Goal: Information Seeking & Learning: Learn about a topic

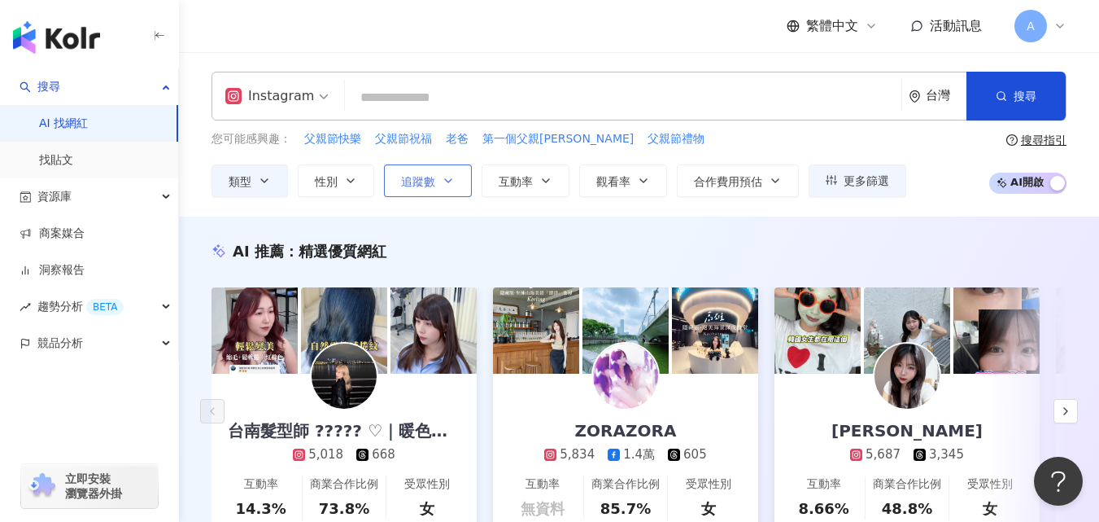
click at [461, 177] on button "追蹤數" at bounding box center [428, 180] width 88 height 33
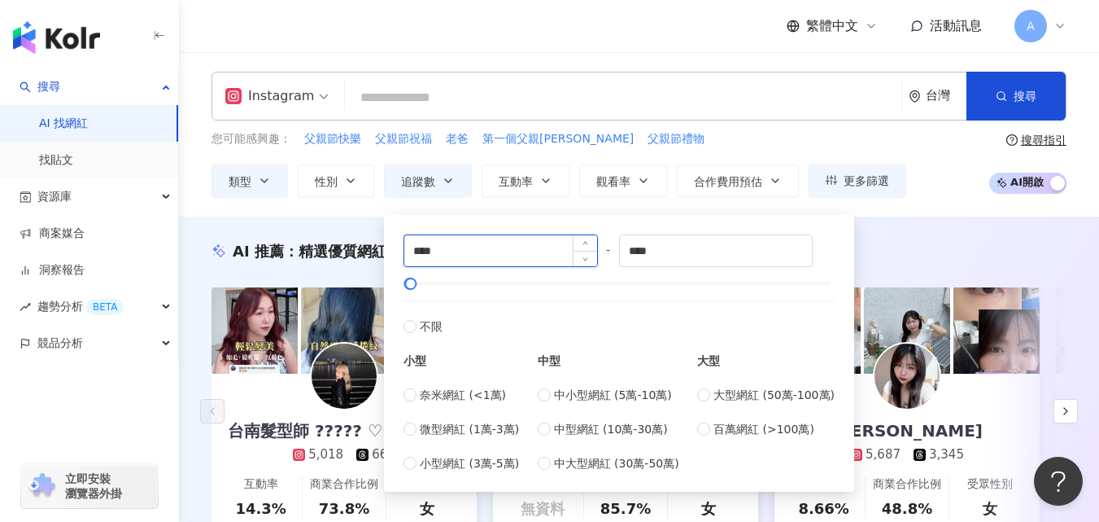
click at [417, 251] on input "****" at bounding box center [500, 250] width 193 height 31
type input "****"
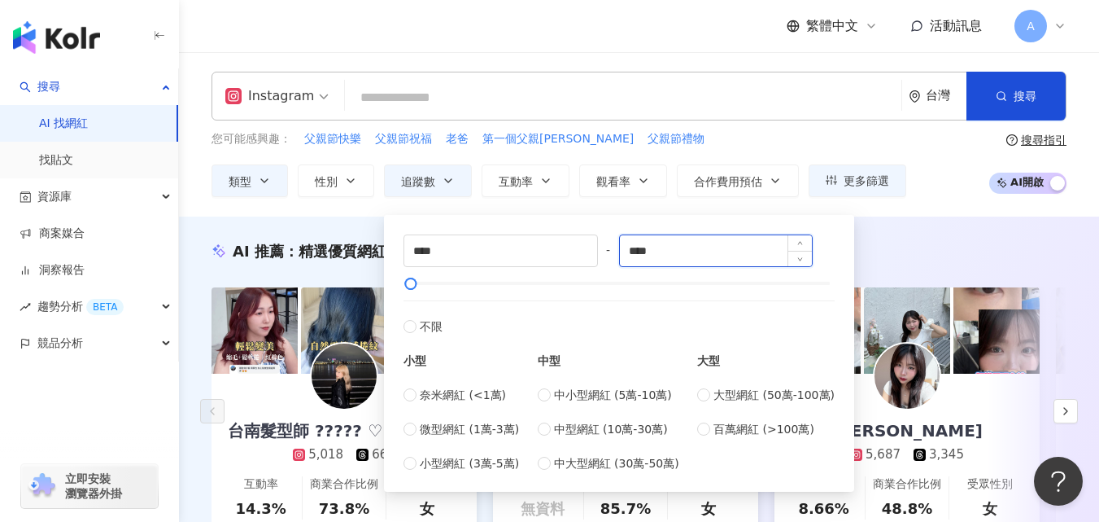
click at [638, 251] on input "****" at bounding box center [716, 250] width 193 height 31
type input "****"
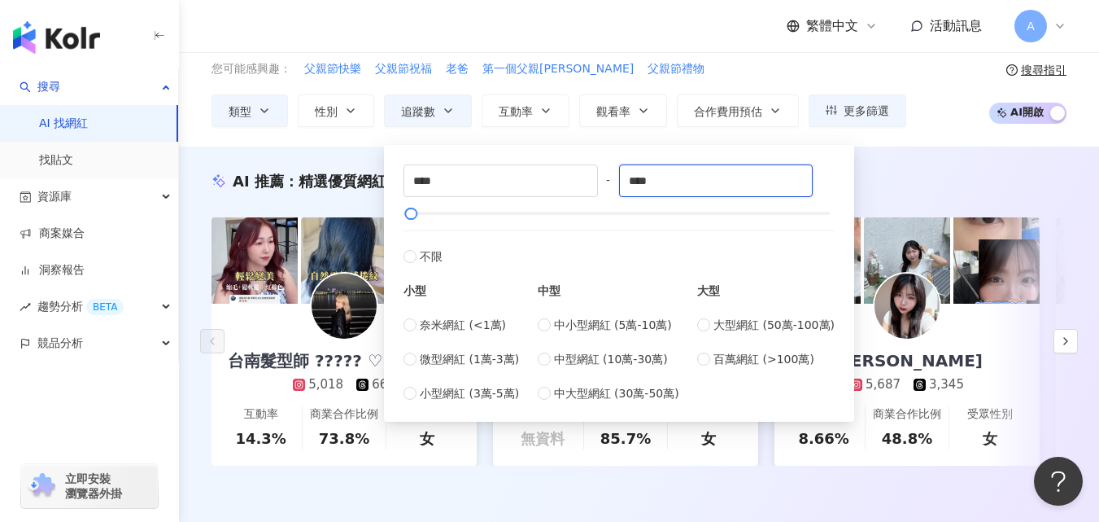
scroll to position [71, 0]
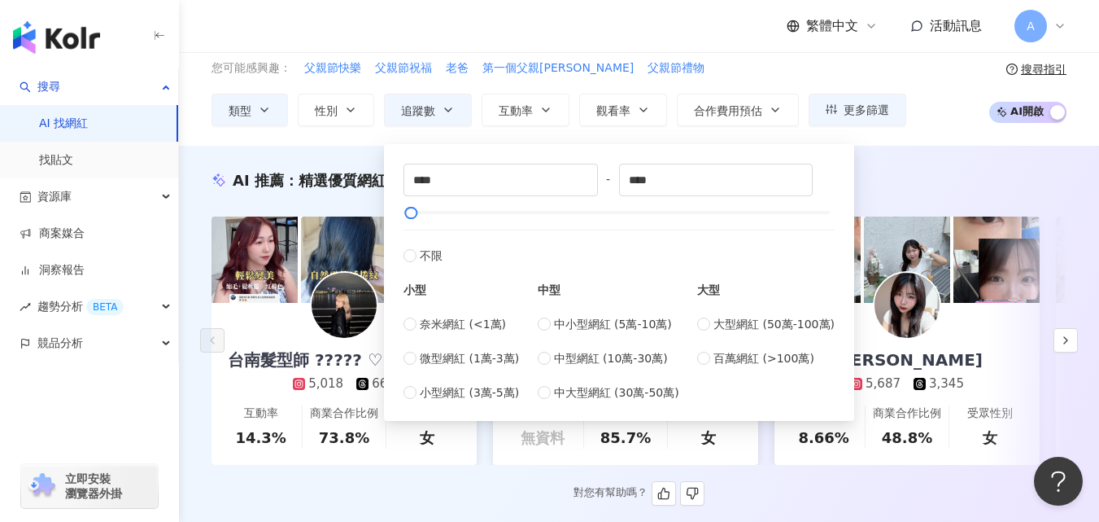
click at [875, 182] on div "AI 推薦 ： 精選優質網紅" at bounding box center [639, 180] width 855 height 20
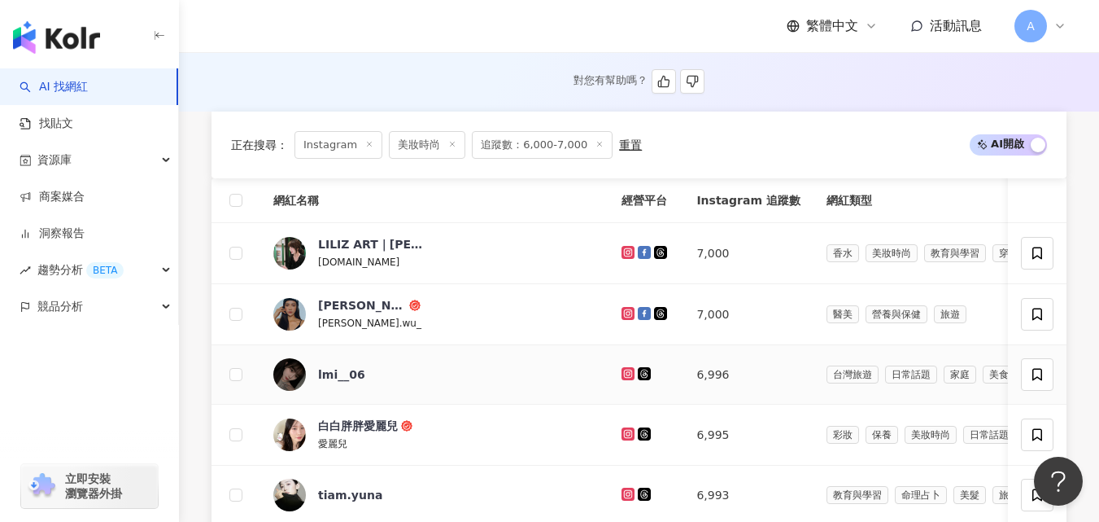
scroll to position [619, 0]
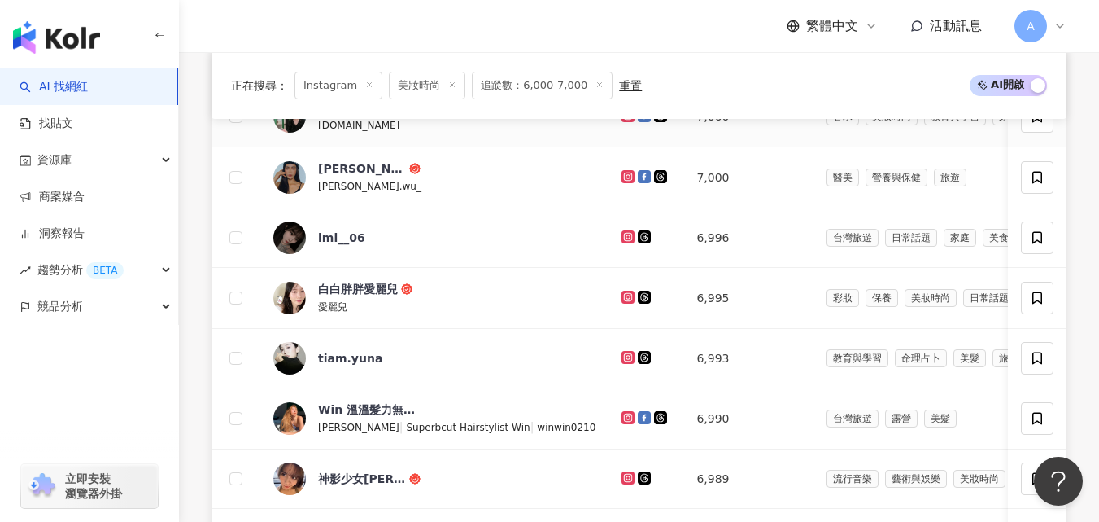
click at [625, 118] on icon at bounding box center [628, 114] width 7 height 7
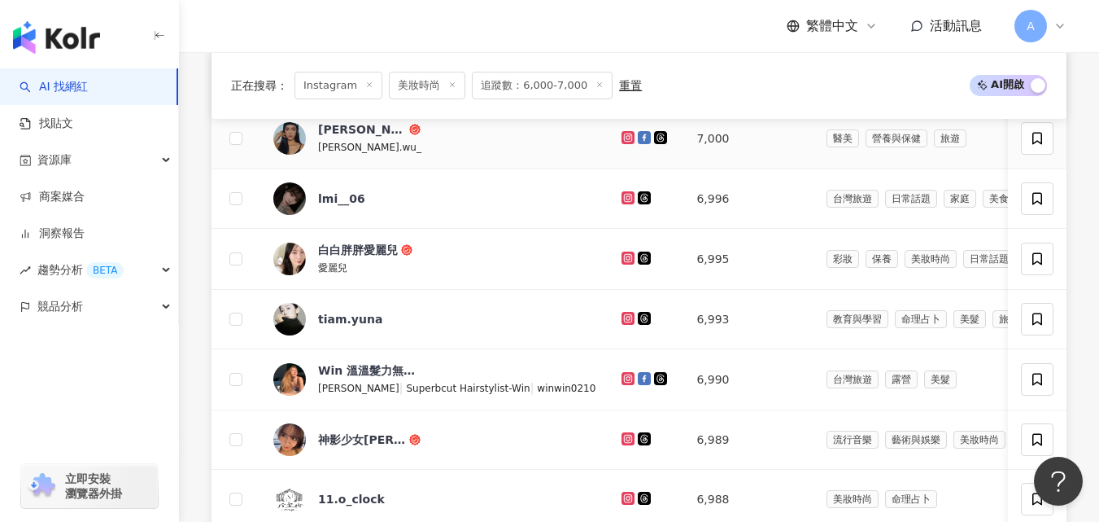
scroll to position [662, 0]
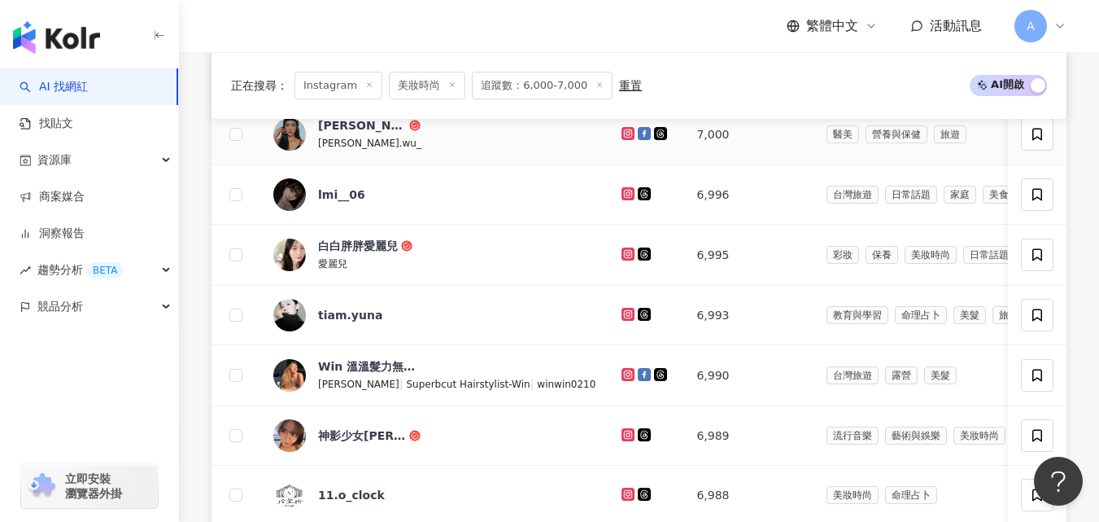
click at [625, 136] on icon at bounding box center [628, 132] width 7 height 7
click at [623, 259] on icon at bounding box center [628, 254] width 11 height 10
click at [625, 317] on icon at bounding box center [628, 313] width 7 height 7
click at [622, 381] on icon at bounding box center [628, 374] width 13 height 13
click at [622, 439] on link at bounding box center [630, 435] width 16 height 13
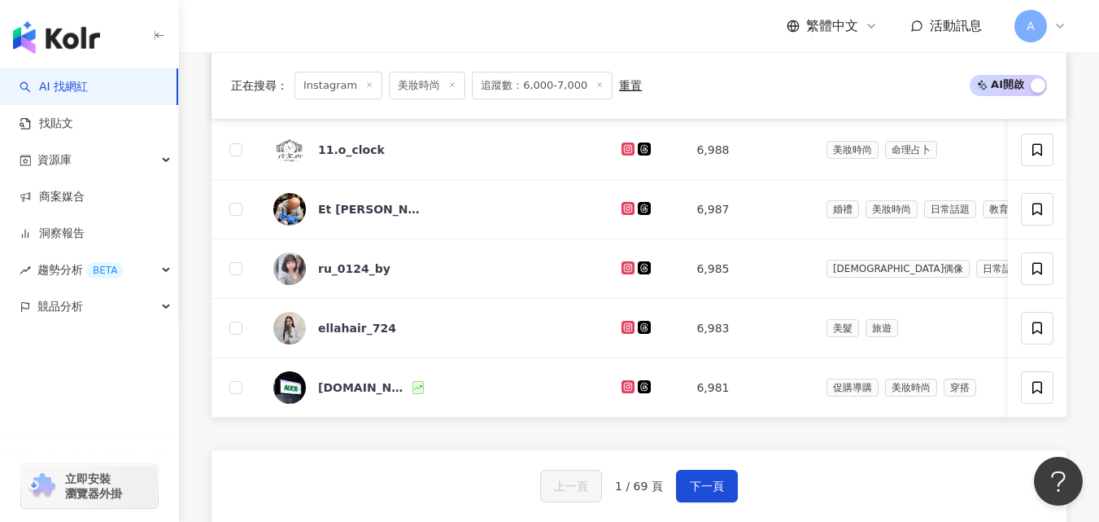
scroll to position [1010, 0]
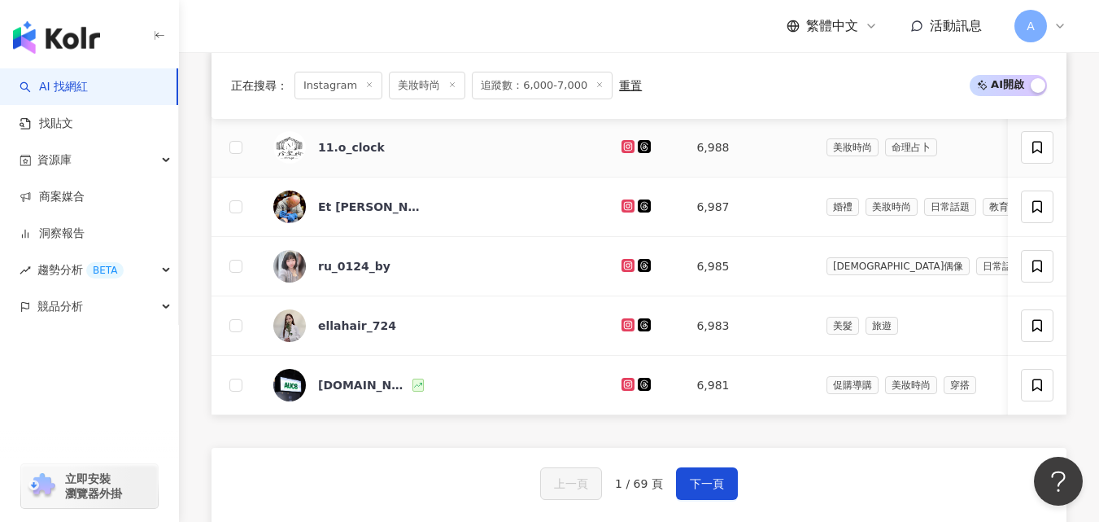
click at [623, 151] on icon at bounding box center [628, 147] width 11 height 10
click at [625, 208] on icon at bounding box center [628, 205] width 7 height 7
click at [625, 268] on icon at bounding box center [628, 264] width 7 height 7
click at [623, 330] on icon at bounding box center [628, 325] width 11 height 10
click at [627, 385] on icon at bounding box center [628, 383] width 2 height 2
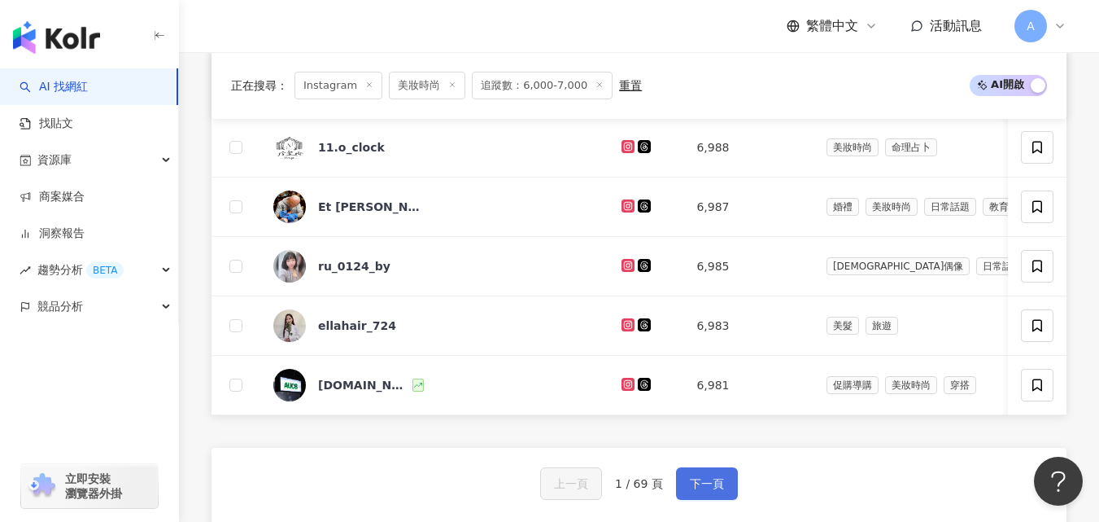
click at [688, 498] on button "下一頁" at bounding box center [707, 483] width 62 height 33
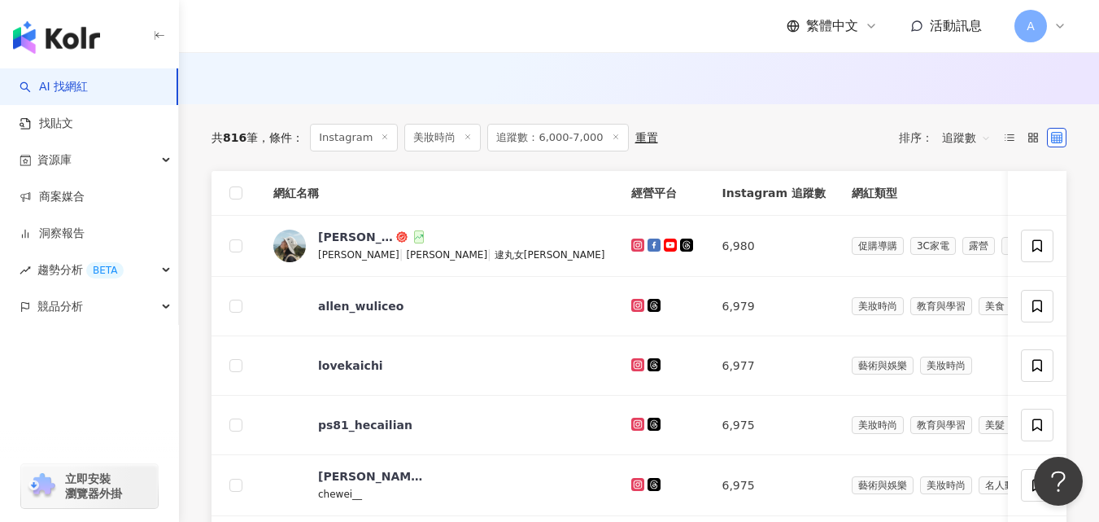
scroll to position [488, 0]
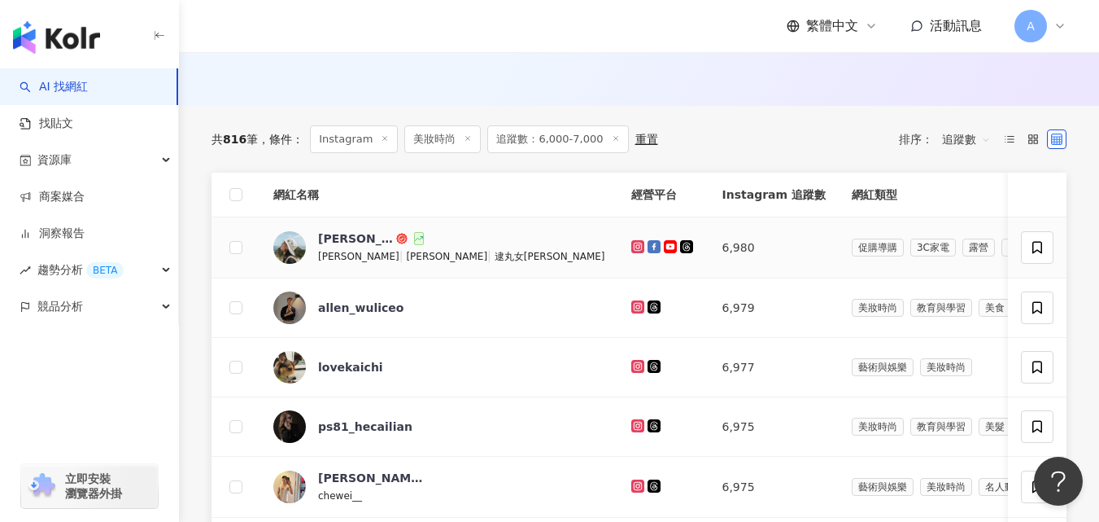
click at [633, 251] on icon at bounding box center [638, 247] width 11 height 10
